Goal: Information Seeking & Learning: Learn about a topic

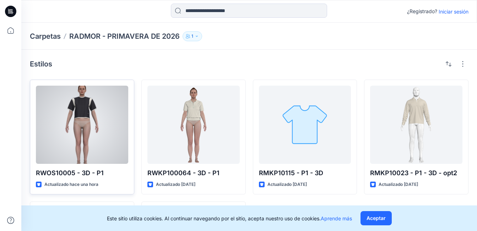
click at [90, 122] on div at bounding box center [82, 125] width 92 height 78
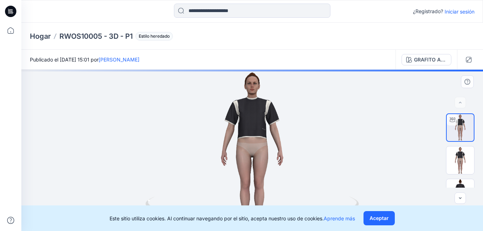
click at [274, 123] on div at bounding box center [251, 150] width 461 height 161
click at [263, 116] on div at bounding box center [251, 150] width 461 height 161
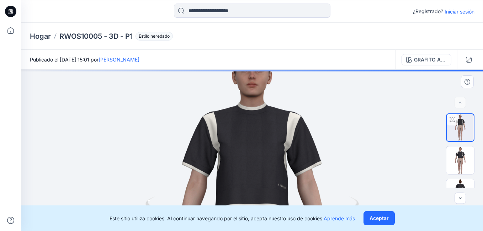
drag, startPoint x: 268, startPoint y: 108, endPoint x: 263, endPoint y: 198, distance: 90.1
click at [263, 198] on div at bounding box center [251, 150] width 461 height 161
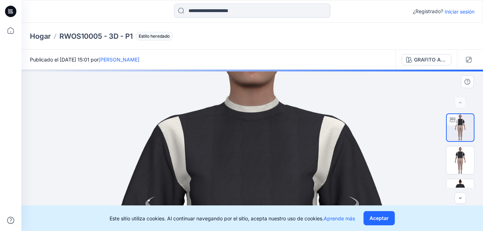
drag, startPoint x: 269, startPoint y: 166, endPoint x: 269, endPoint y: 152, distance: 14.2
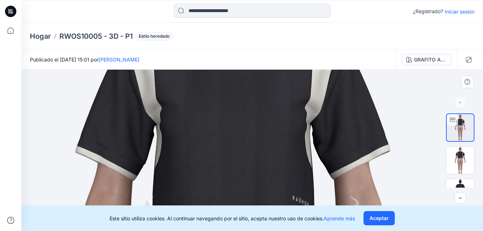
drag, startPoint x: 264, startPoint y: 159, endPoint x: 246, endPoint y: 74, distance: 87.3
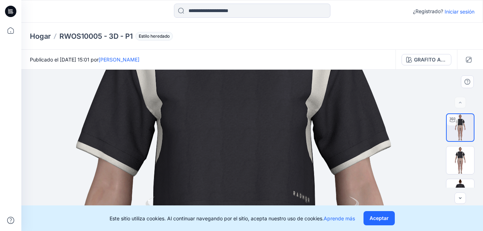
drag, startPoint x: 237, startPoint y: 153, endPoint x: 237, endPoint y: 148, distance: 4.7
click at [358, 202] on icon at bounding box center [252, 210] width 215 height 27
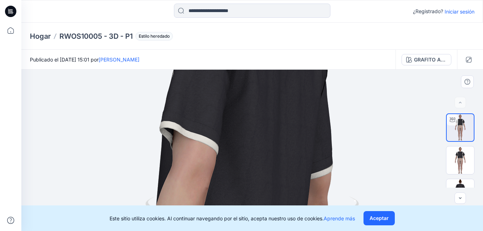
drag, startPoint x: 355, startPoint y: 200, endPoint x: 289, endPoint y: 192, distance: 66.3
click at [289, 192] on div at bounding box center [251, 150] width 461 height 161
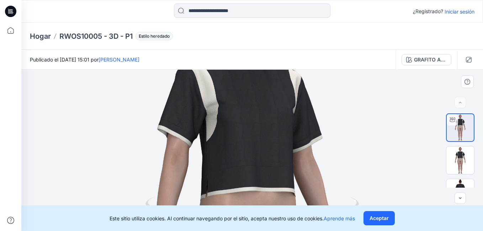
drag, startPoint x: 352, startPoint y: 205, endPoint x: 238, endPoint y: 191, distance: 115.3
click at [238, 191] on div at bounding box center [251, 150] width 461 height 161
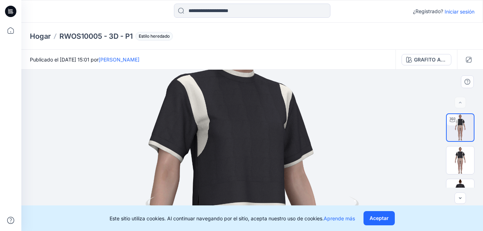
drag, startPoint x: 254, startPoint y: 177, endPoint x: 245, endPoint y: 192, distance: 17.7
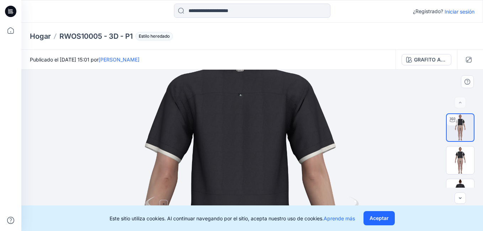
drag, startPoint x: 359, startPoint y: 200, endPoint x: 234, endPoint y: 197, distance: 124.8
click at [234, 197] on icon at bounding box center [252, 210] width 215 height 27
click at [382, 216] on button "Aceptar" at bounding box center [378, 218] width 31 height 14
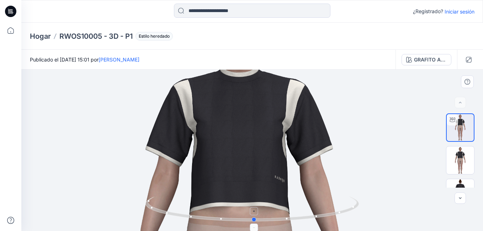
drag, startPoint x: 208, startPoint y: 221, endPoint x: 302, endPoint y: 218, distance: 93.9
click at [302, 218] on icon at bounding box center [252, 210] width 215 height 27
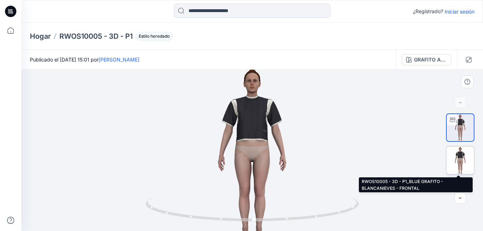
click at [458, 156] on img at bounding box center [460, 160] width 28 height 28
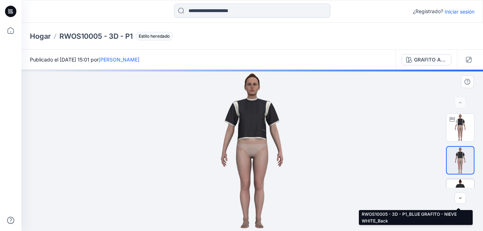
click at [462, 181] on img at bounding box center [460, 193] width 28 height 28
